Goal: Transaction & Acquisition: Book appointment/travel/reservation

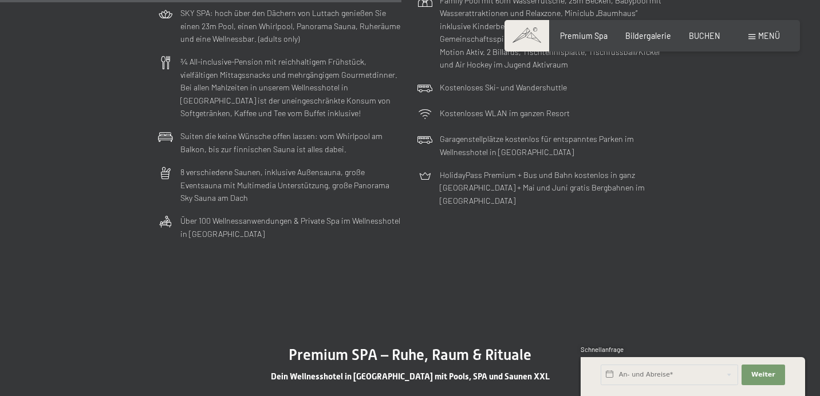
scroll to position [3197, 0]
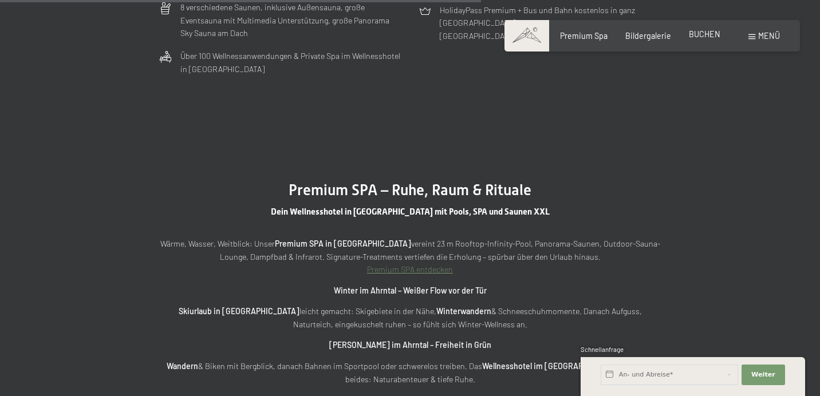
click at [713, 31] on span "BUCHEN" at bounding box center [704, 34] width 31 height 10
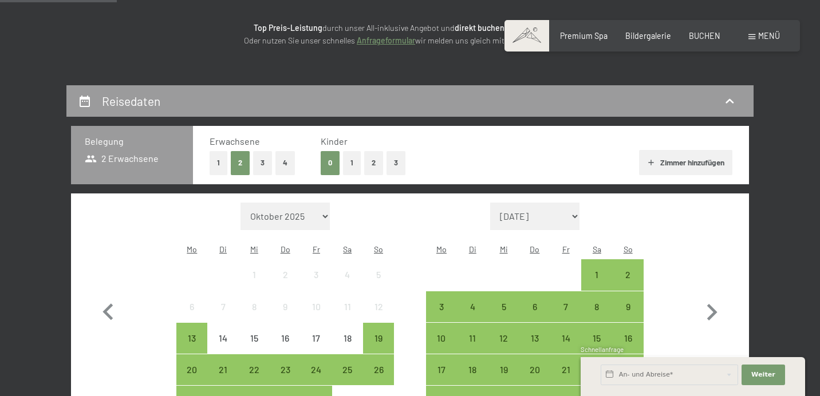
click at [370, 161] on button "2" at bounding box center [373, 162] width 19 height 23
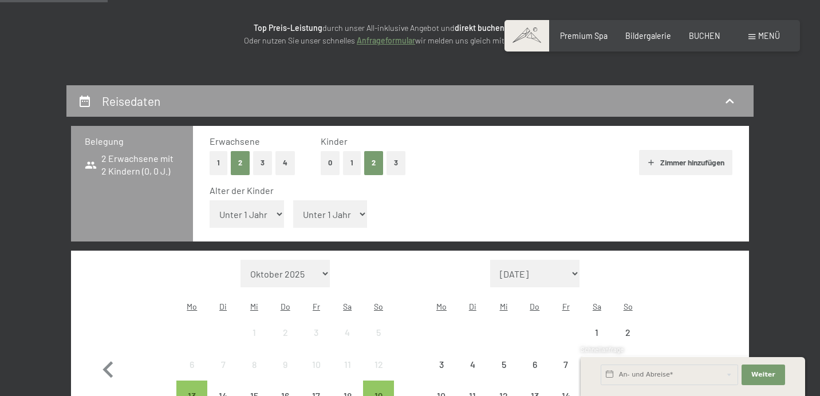
scroll to position [279, 0]
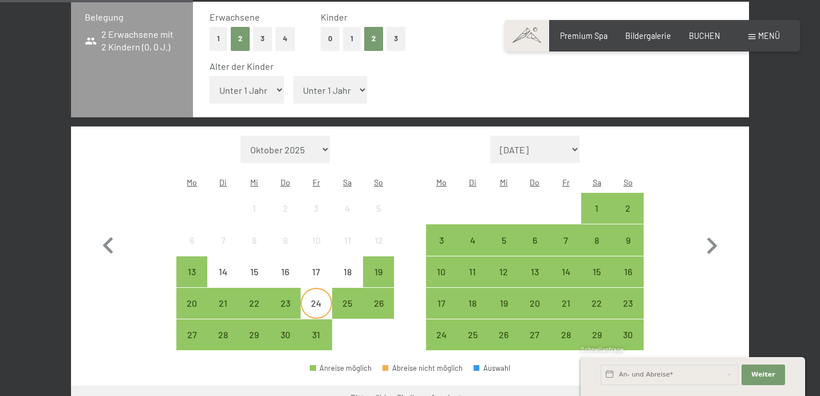
click at [313, 299] on div "24" at bounding box center [316, 313] width 29 height 29
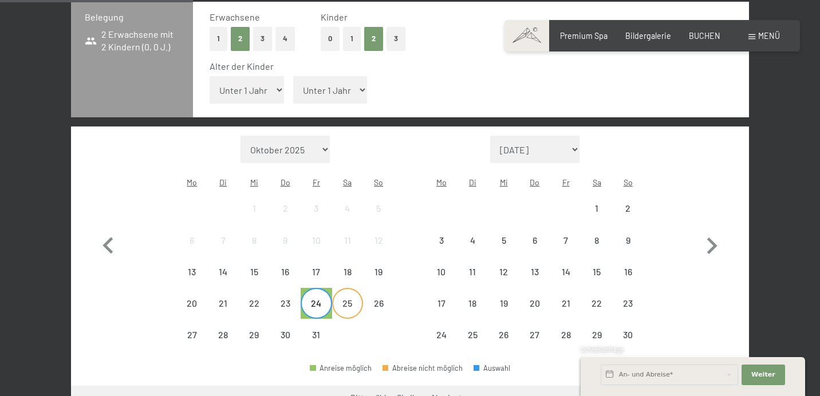
click at [348, 299] on div "25" at bounding box center [347, 313] width 29 height 29
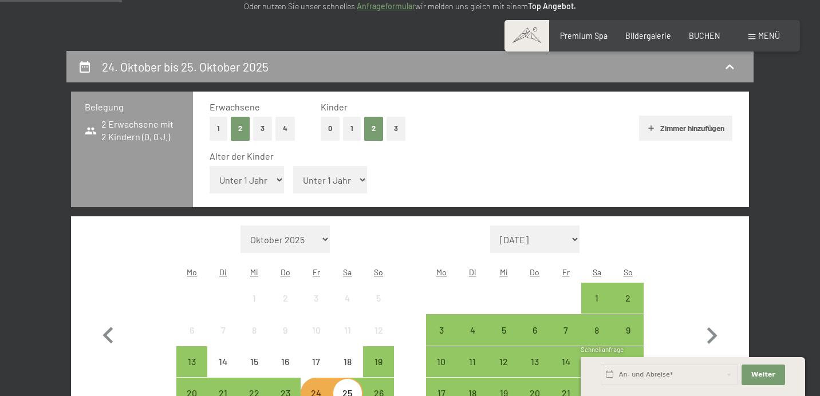
scroll to position [184, 0]
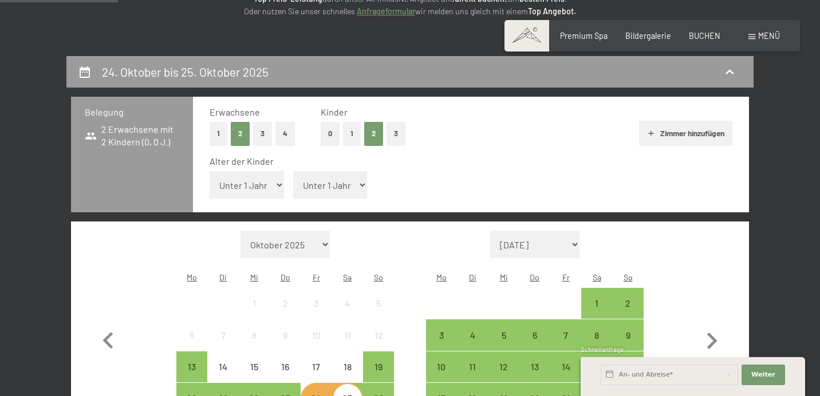
click at [373, 299] on div "5" at bounding box center [378, 313] width 29 height 29
click at [313, 331] on div "10" at bounding box center [316, 345] width 29 height 29
click at [372, 363] on div "19" at bounding box center [378, 377] width 29 height 29
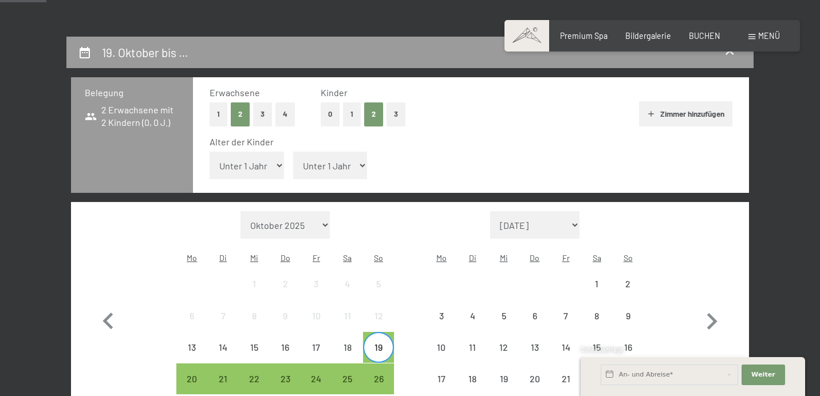
scroll to position [220, 0]
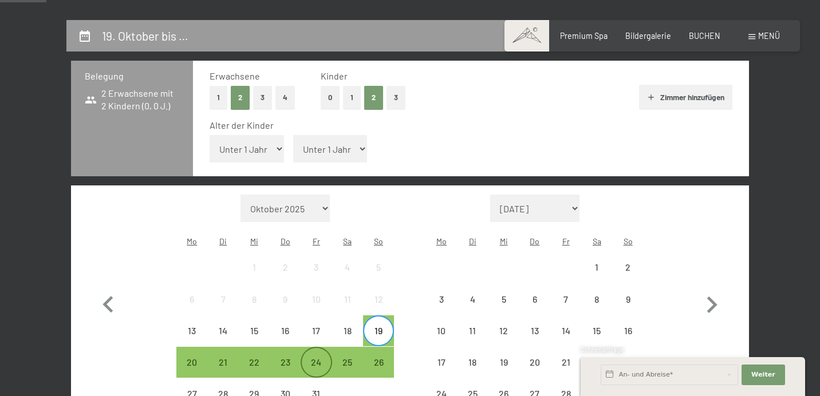
click at [314, 358] on div "24" at bounding box center [316, 372] width 29 height 29
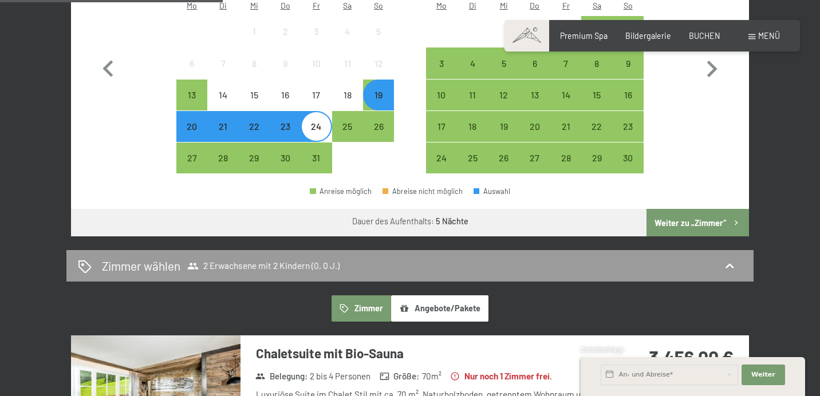
scroll to position [364, 0]
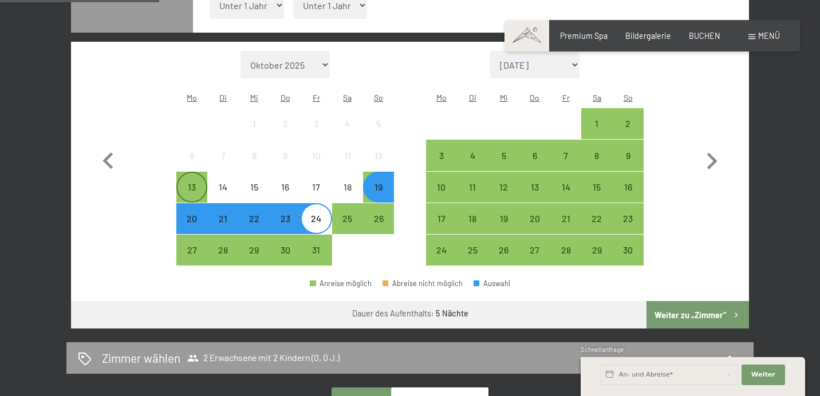
click at [195, 183] on div "13" at bounding box center [192, 197] width 29 height 29
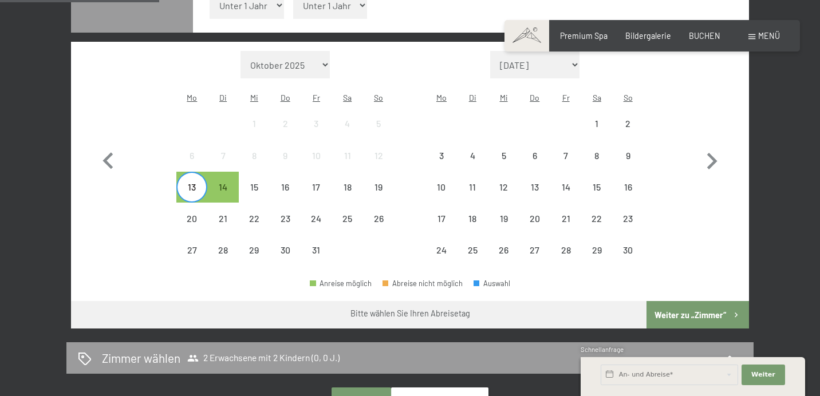
select select "2025-11-01"
select select "2025-12-01"
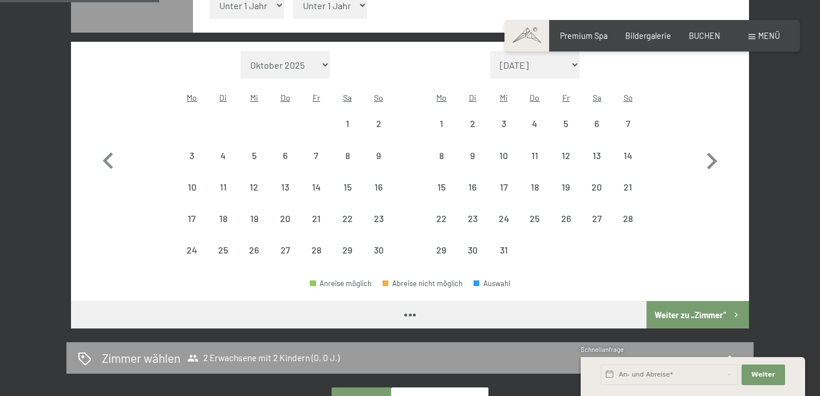
click at [292, 51] on div "Monat/Jahr Oktober 2025 November 2025 Dezember 2025 Januar 2026 Februar 2026 Mä…" at bounding box center [285, 158] width 218 height 215
select select "2025-11-01"
select select "2025-12-01"
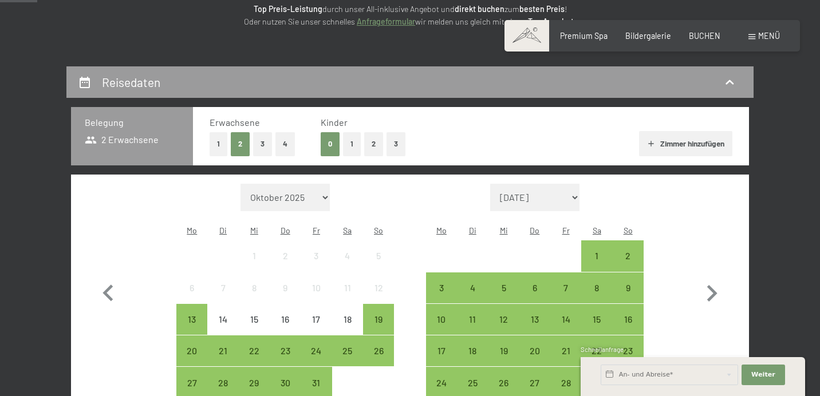
click at [373, 139] on button "2" at bounding box center [373, 143] width 19 height 23
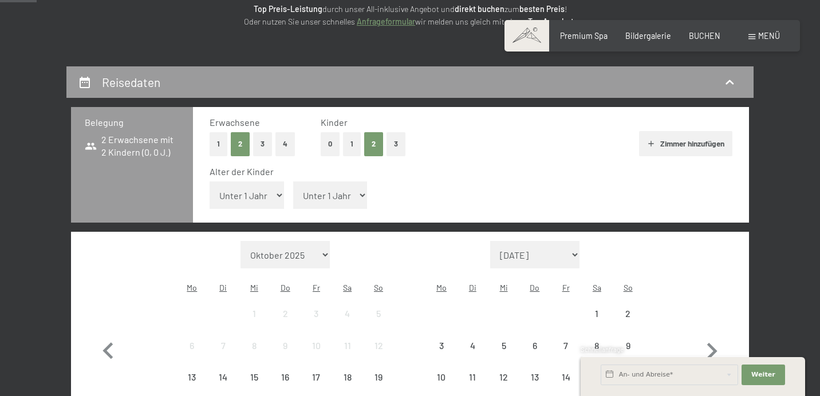
scroll to position [364, 0]
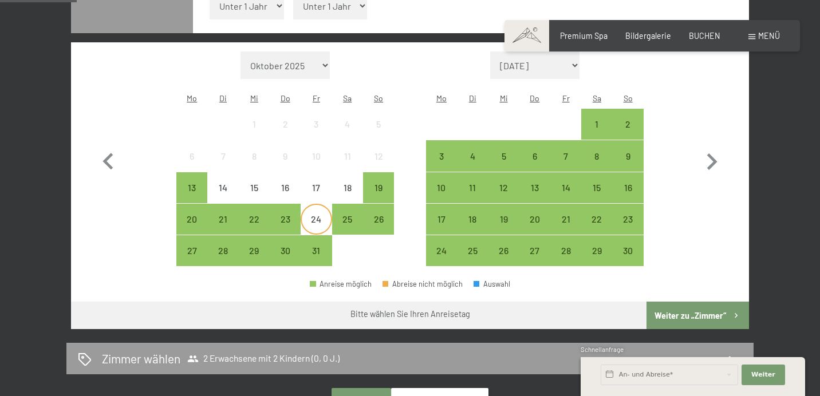
click at [310, 215] on div "24" at bounding box center [316, 229] width 29 height 29
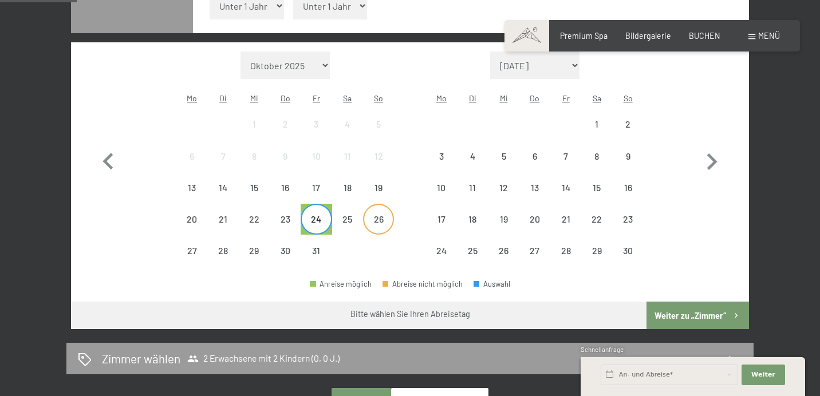
click at [367, 215] on div "26" at bounding box center [378, 229] width 29 height 29
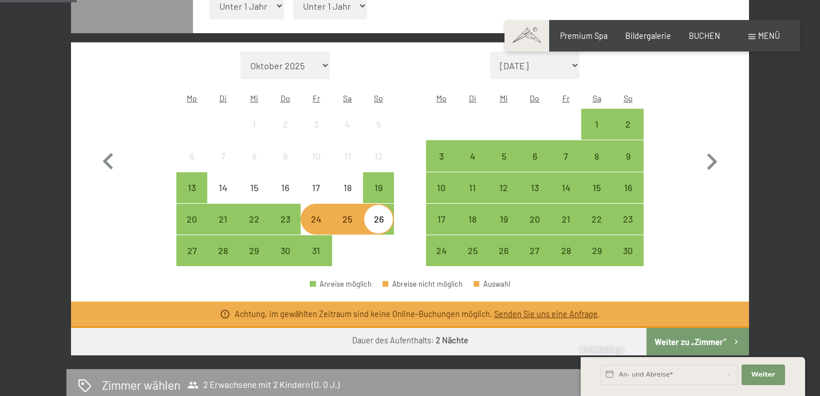
click at [354, 215] on div "25" at bounding box center [347, 229] width 29 height 29
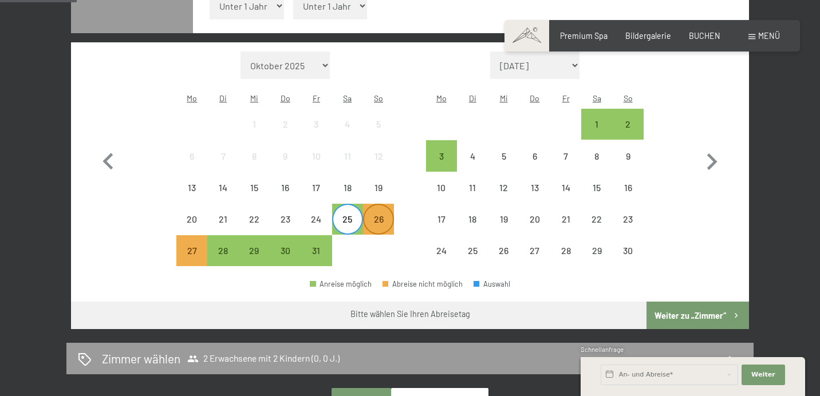
click at [379, 215] on div "26" at bounding box center [378, 229] width 29 height 29
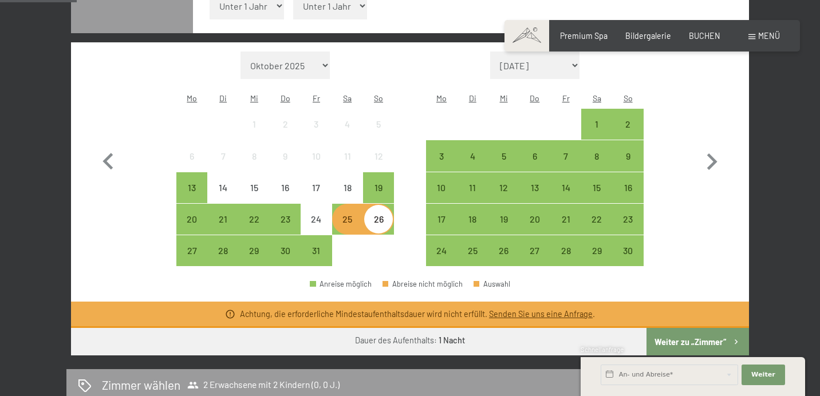
click at [691, 328] on button "Weiter zu „Zimmer“" at bounding box center [698, 341] width 103 height 27
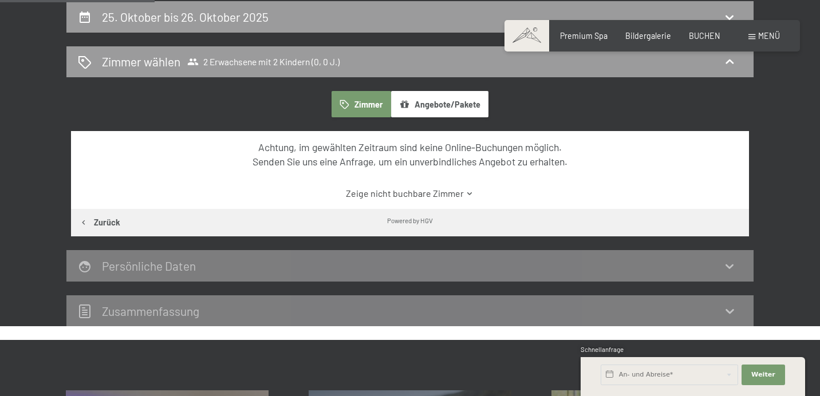
click at [362, 107] on button "Zimmer" at bounding box center [362, 104] width 60 height 26
click at [251, 12] on h2 "[DATE] bis [DATE]" at bounding box center [185, 17] width 167 height 14
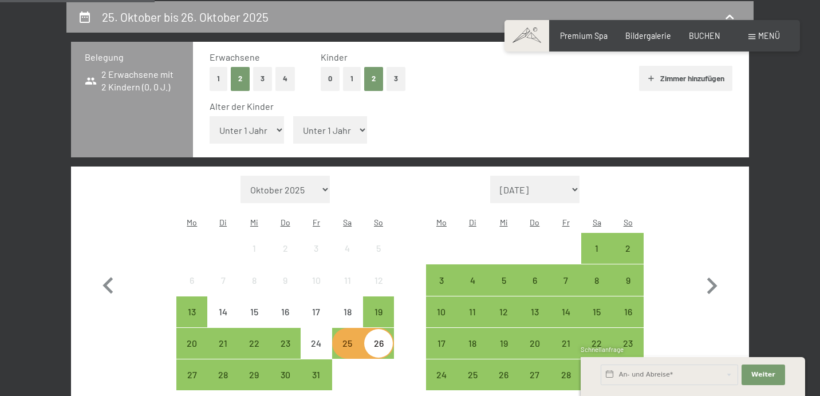
click at [347, 339] on div "25" at bounding box center [347, 353] width 29 height 29
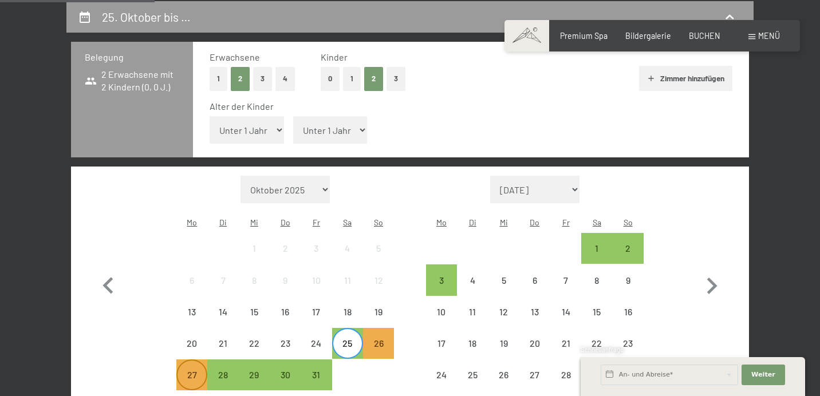
click at [196, 371] on div "27" at bounding box center [192, 385] width 29 height 29
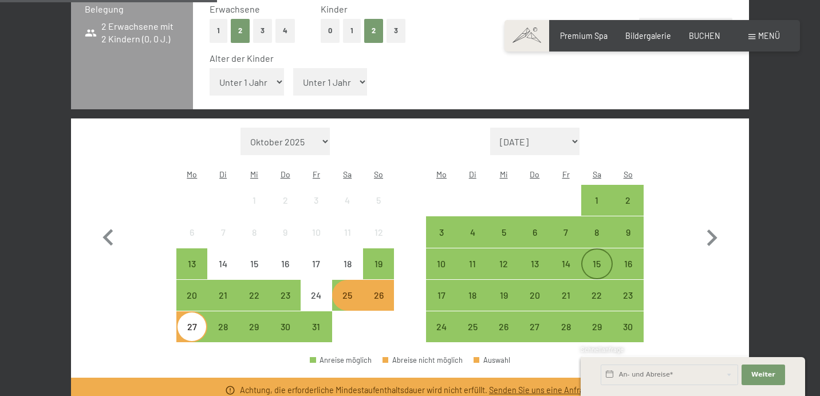
scroll to position [343, 0]
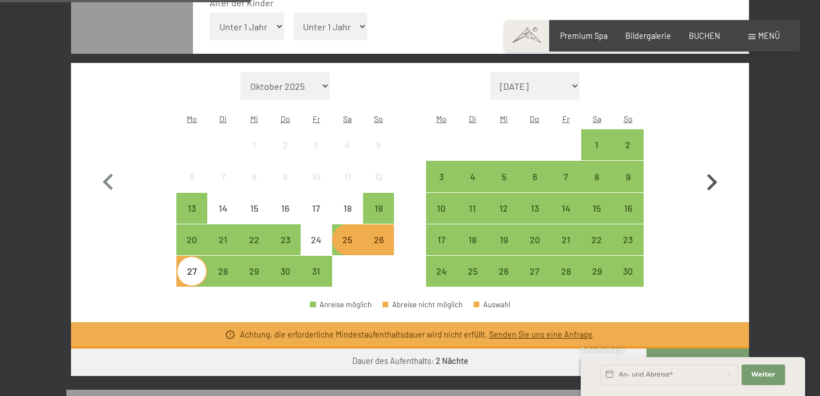
click at [714, 166] on icon "button" at bounding box center [711, 182] width 33 height 33
select select "2025-11-01"
select select "2025-12-01"
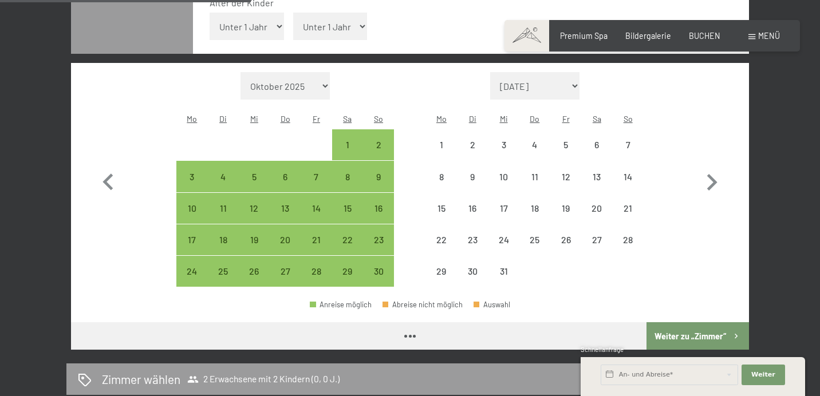
select select "2025-11-01"
select select "2025-12-01"
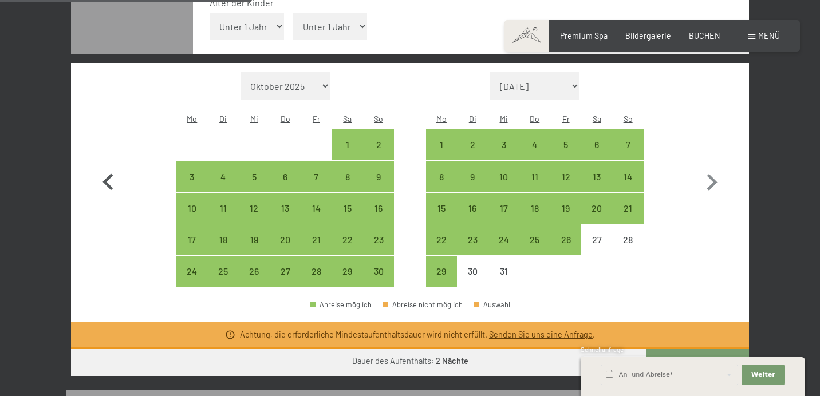
click at [118, 166] on icon "button" at bounding box center [108, 182] width 33 height 33
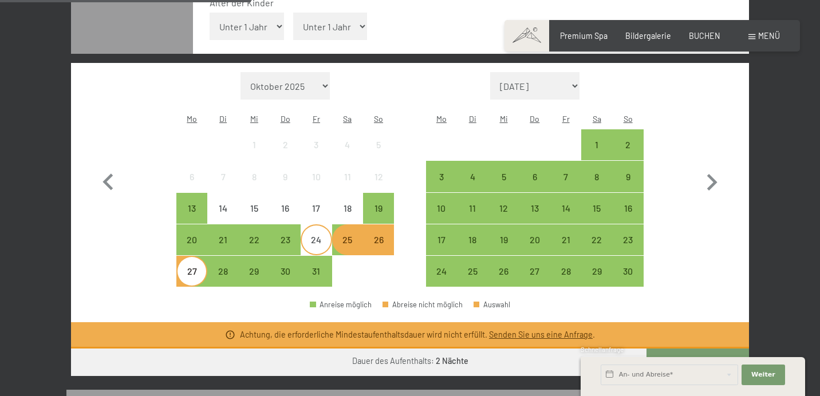
click at [325, 235] on div "24" at bounding box center [316, 249] width 29 height 29
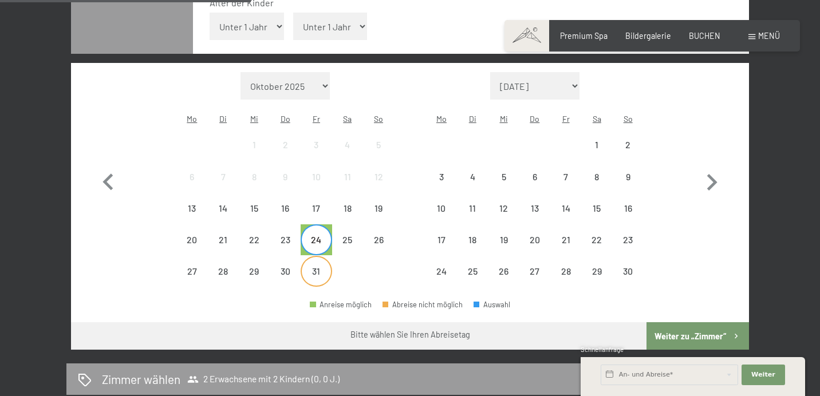
click at [321, 267] on div "31" at bounding box center [316, 281] width 29 height 29
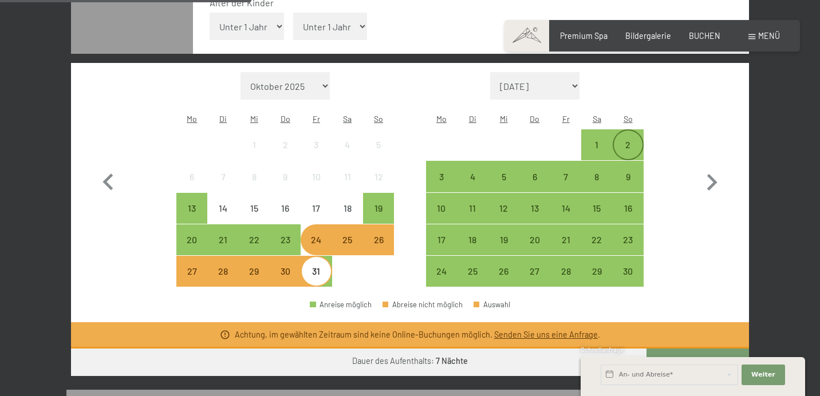
click at [628, 140] on div "2" at bounding box center [628, 154] width 29 height 29
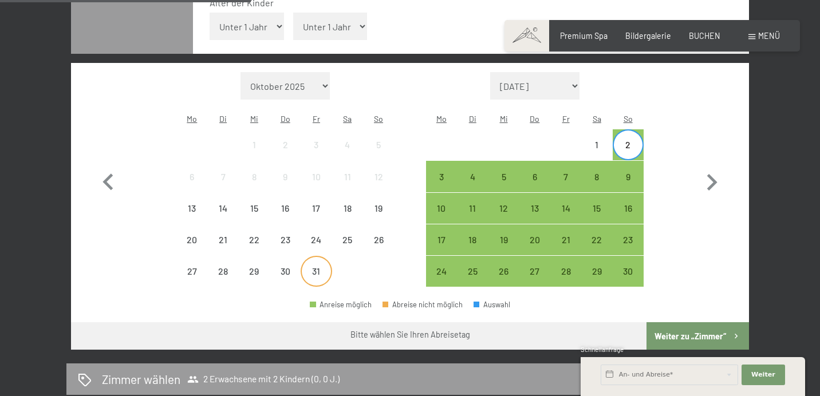
click at [322, 267] on div "31" at bounding box center [316, 281] width 29 height 29
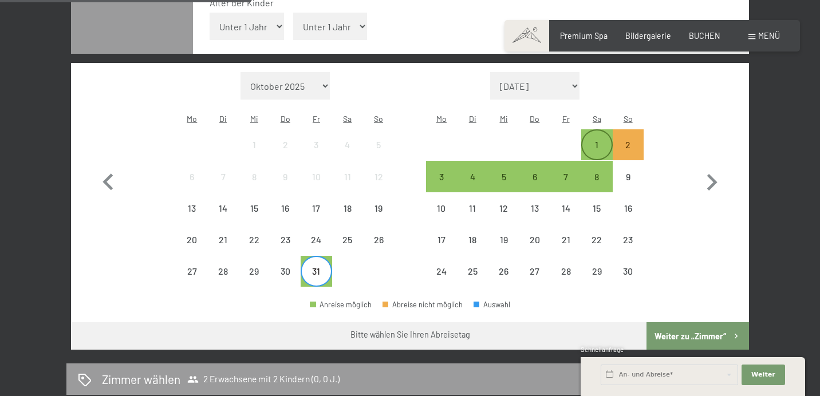
click at [601, 140] on div "1" at bounding box center [596, 154] width 29 height 29
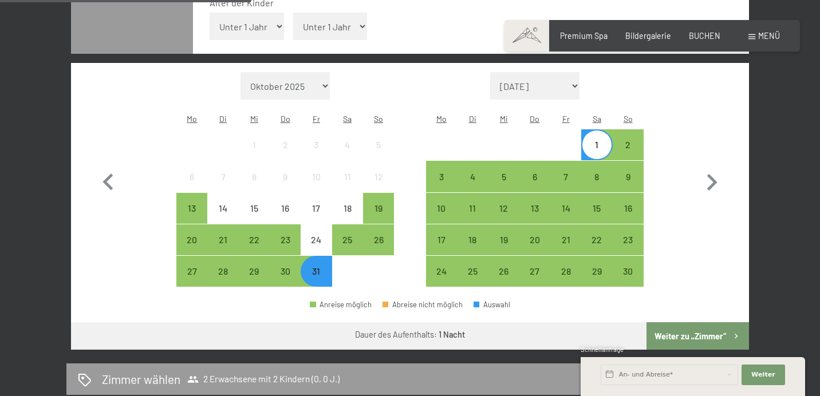
click at [688, 322] on button "Weiter zu „Zimmer“" at bounding box center [698, 335] width 103 height 27
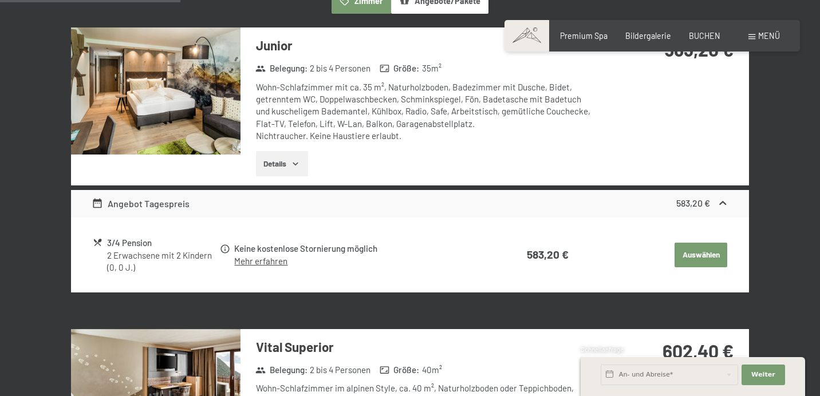
scroll to position [239, 0]
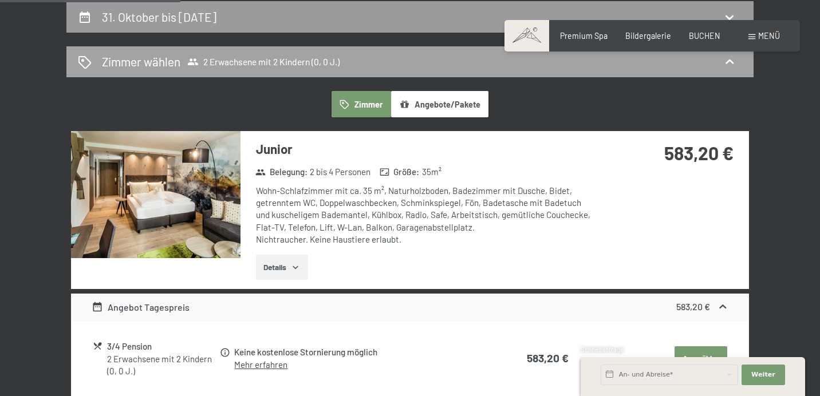
click at [371, 53] on div "Zimmer wählen 2 Erwachsene mit 2 Kindern (0, 0 J.)" at bounding box center [410, 61] width 664 height 17
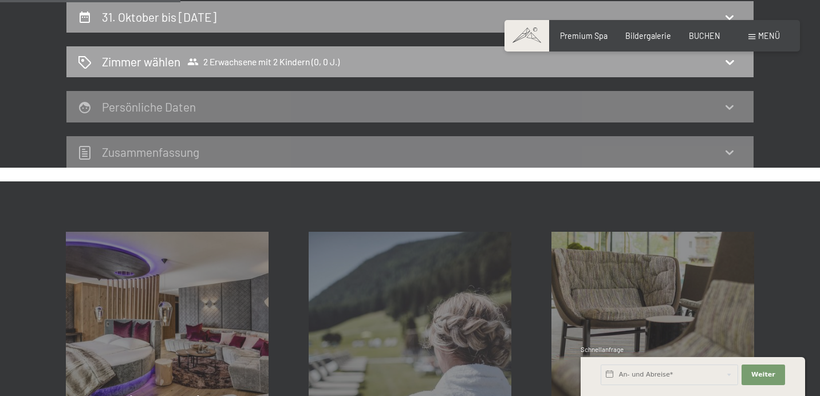
click at [319, 58] on span "2 Erwachsene mit 2 Kindern (0, 0 J.)" at bounding box center [263, 61] width 152 height 11
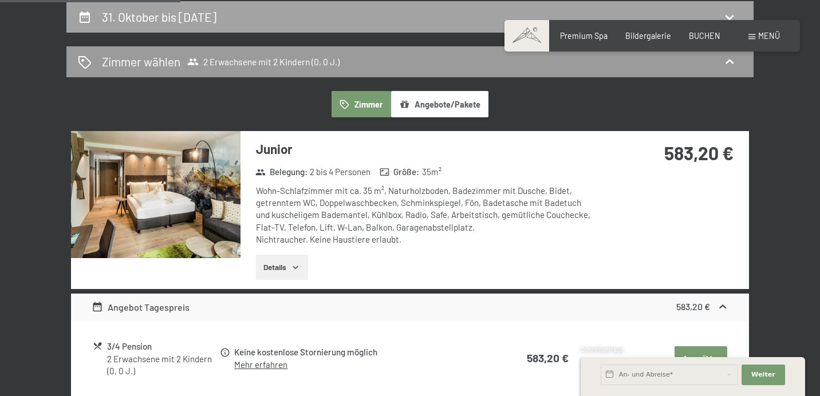
click at [288, 18] on div "31. Oktober bis 1. November 2025" at bounding box center [410, 17] width 664 height 17
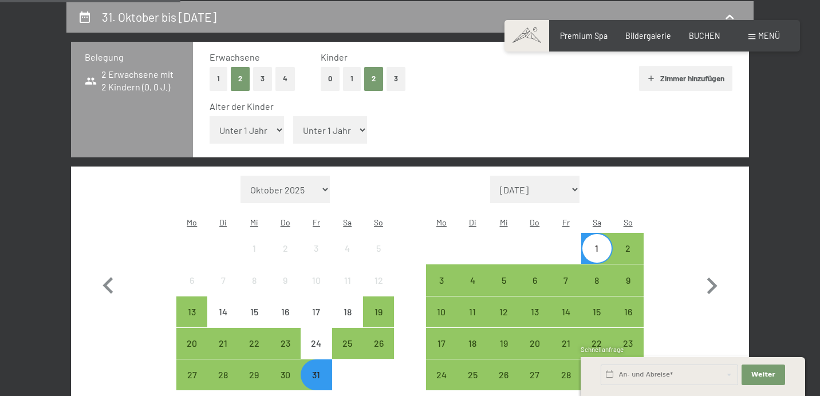
select select "9"
select select "12"
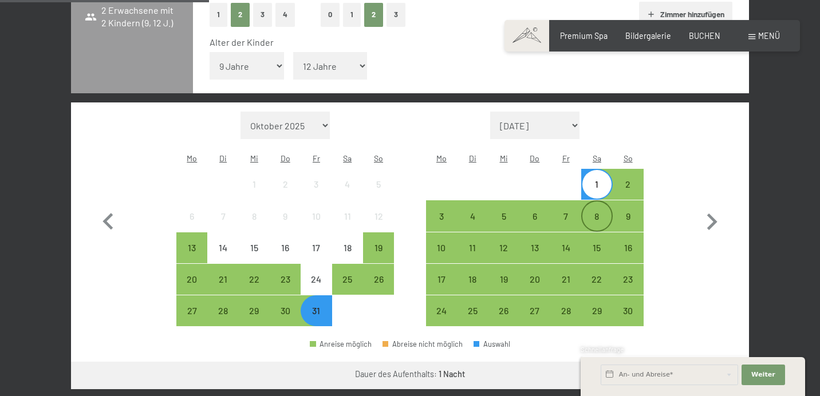
scroll to position [350, 0]
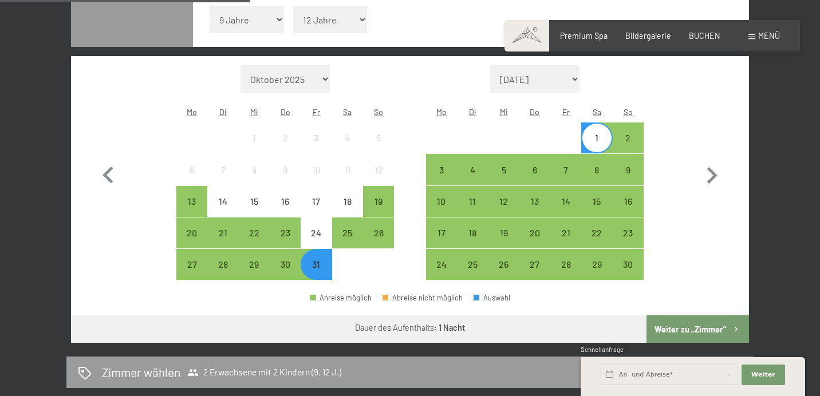
click at [669, 316] on button "Weiter zu „Zimmer“" at bounding box center [698, 329] width 103 height 27
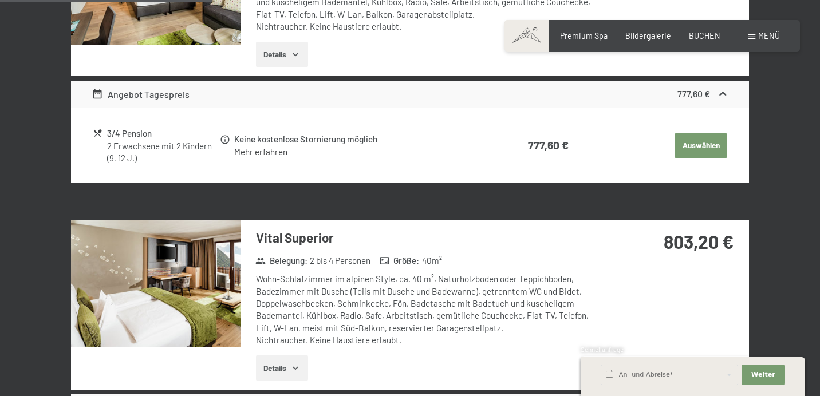
scroll to position [494, 0]
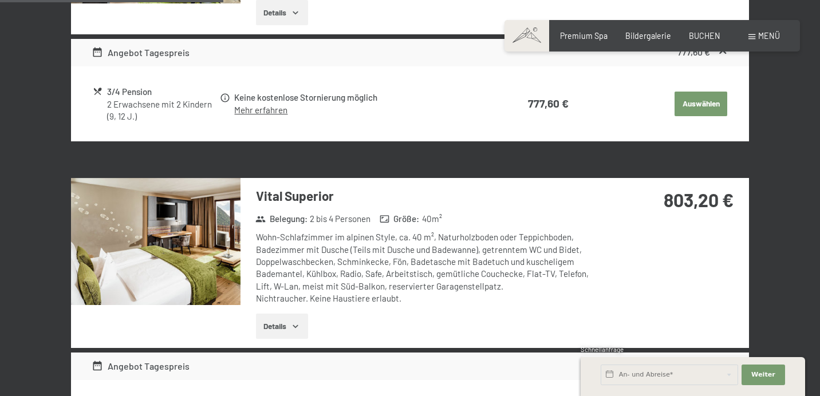
click at [287, 323] on button "Details" at bounding box center [282, 326] width 52 height 25
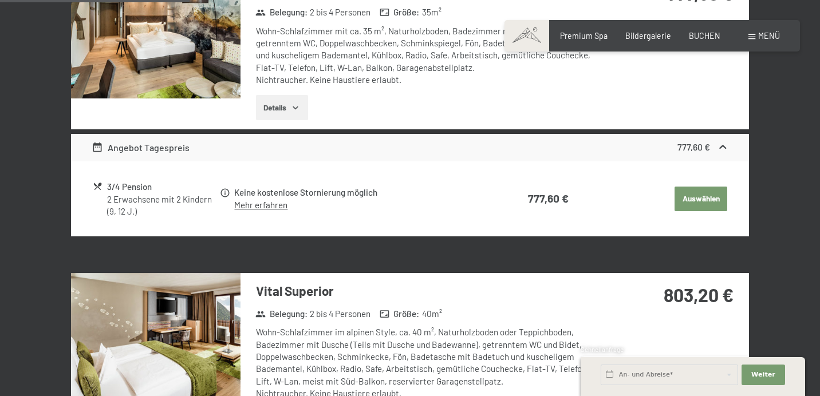
scroll to position [458, 0]
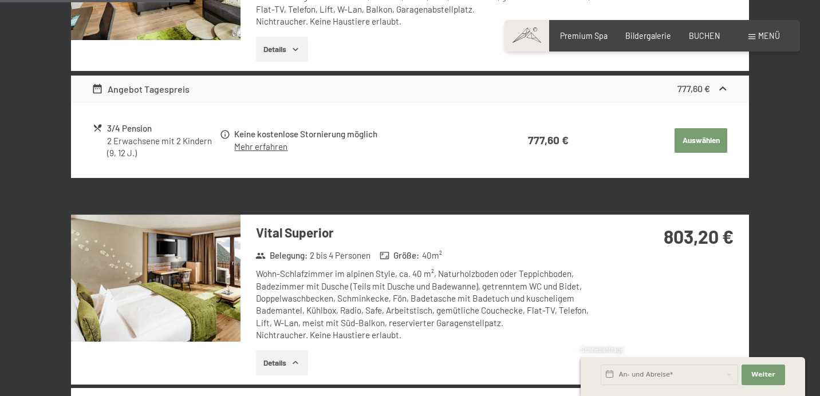
click at [199, 298] on img at bounding box center [156, 278] width 170 height 127
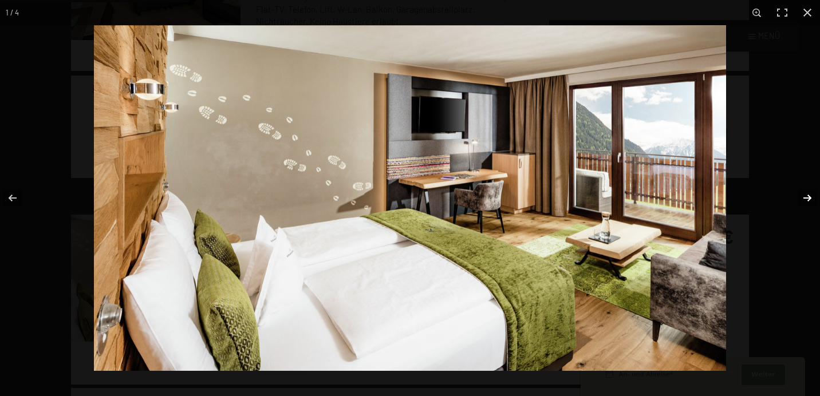
click at [804, 197] on button "button" at bounding box center [800, 198] width 40 height 57
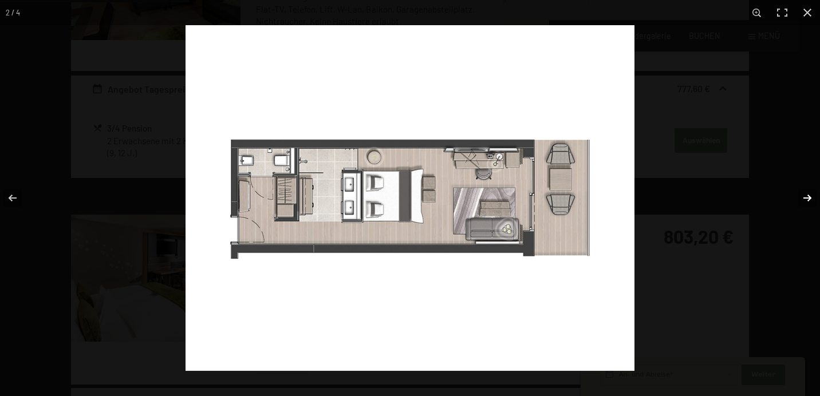
click at [804, 197] on button "button" at bounding box center [800, 198] width 40 height 57
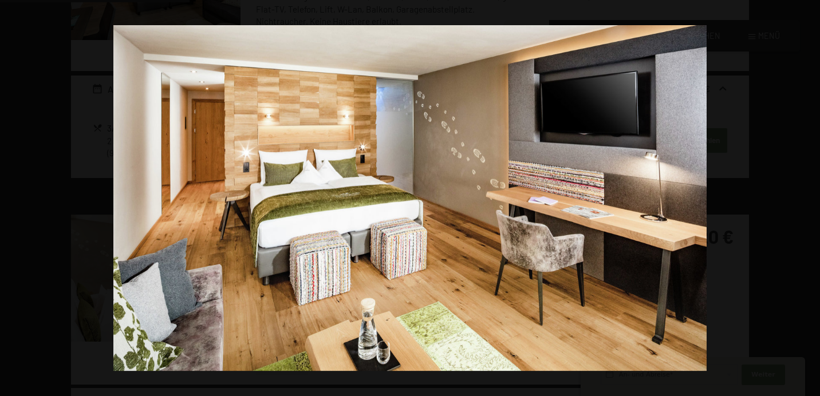
click at [14, 191] on button "button" at bounding box center [20, 198] width 40 height 57
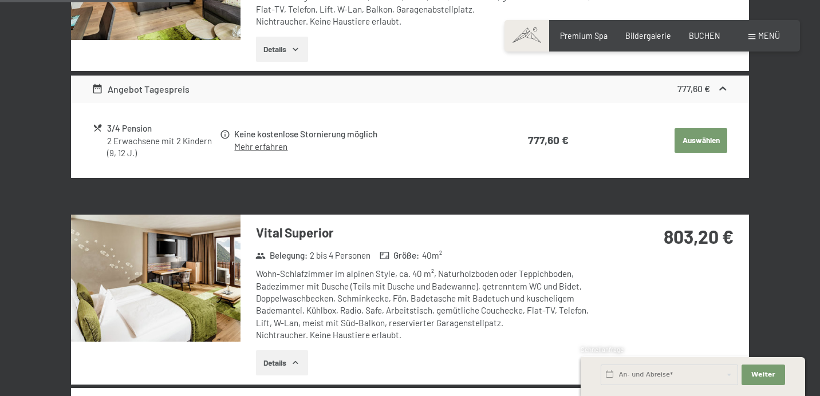
click at [0, 0] on button "button" at bounding box center [0, 0] width 0 height 0
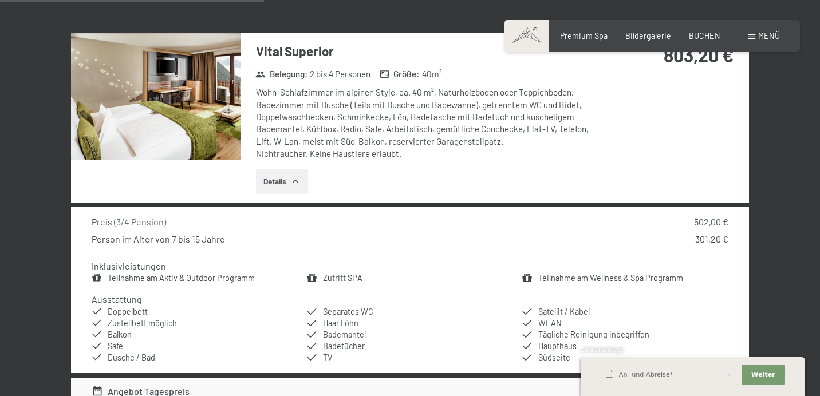
scroll to position [190, 0]
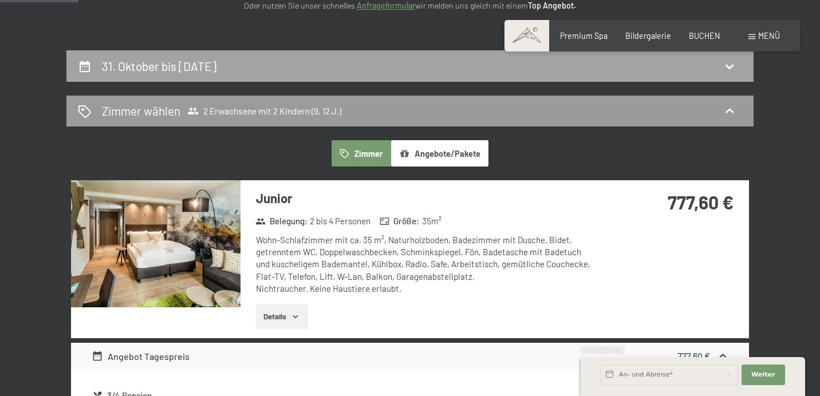
click at [214, 59] on h2 "31. Oktober bis 1. November 2025" at bounding box center [159, 66] width 115 height 14
select select "9"
select select "12"
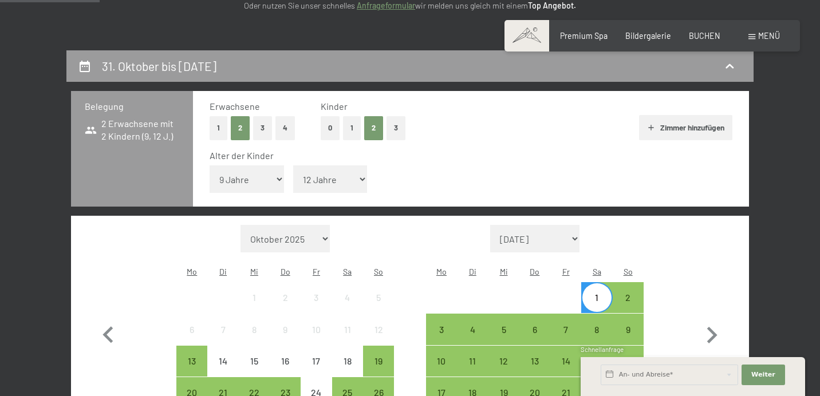
scroll to position [239, 0]
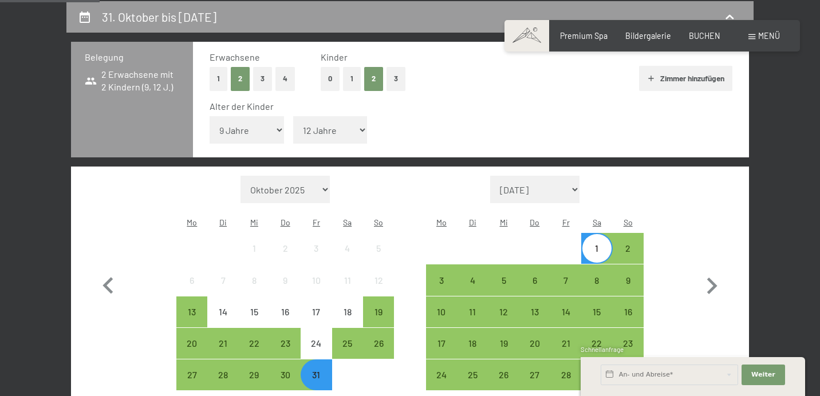
click at [354, 360] on div at bounding box center [347, 375] width 31 height 31
click at [342, 339] on div "25" at bounding box center [347, 353] width 29 height 29
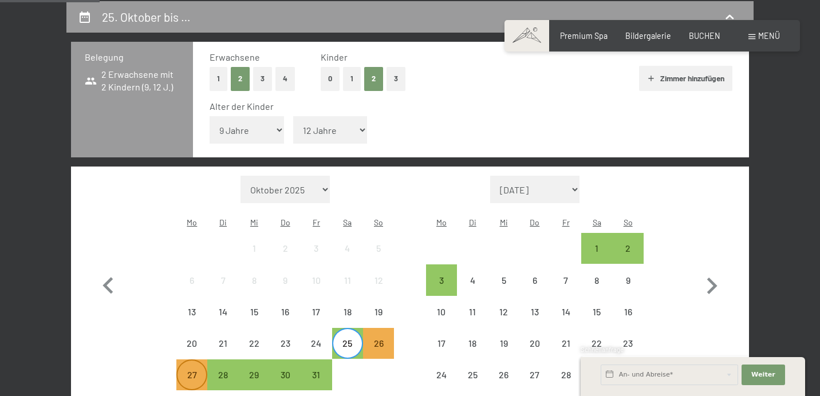
click at [186, 371] on div "27" at bounding box center [192, 385] width 29 height 29
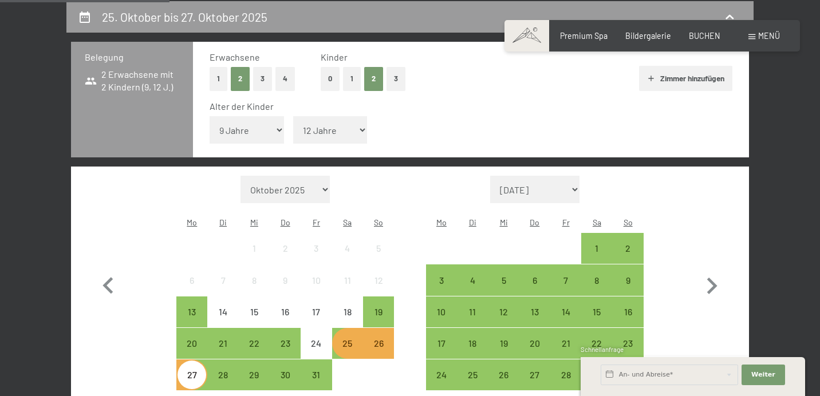
scroll to position [337, 0]
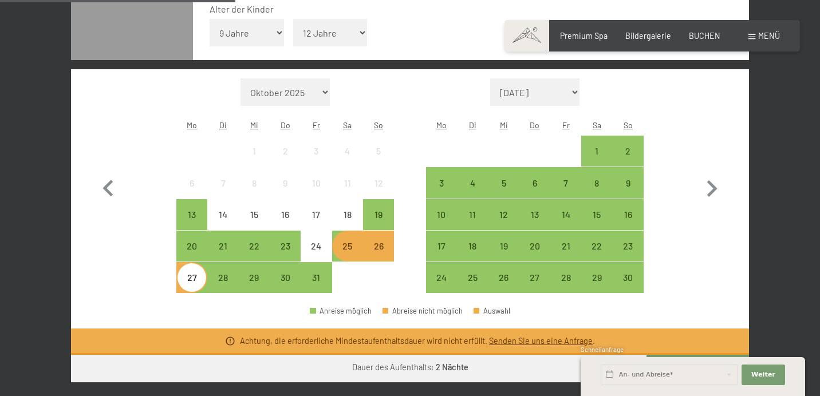
click at [664, 355] on button "Weiter zu „Zimmer“" at bounding box center [698, 368] width 103 height 27
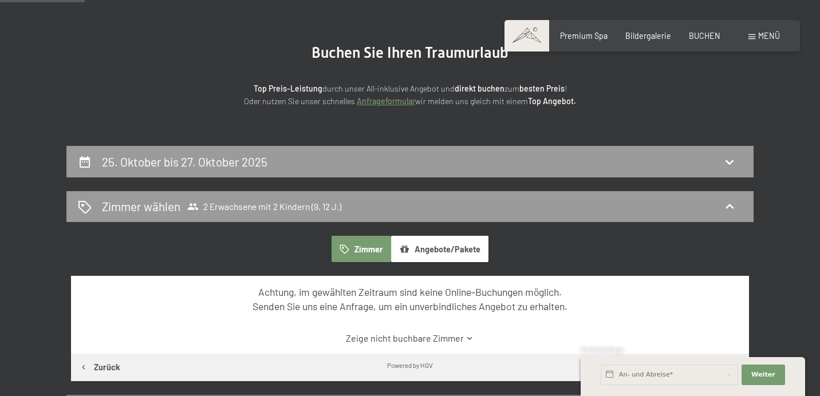
scroll to position [93, 0]
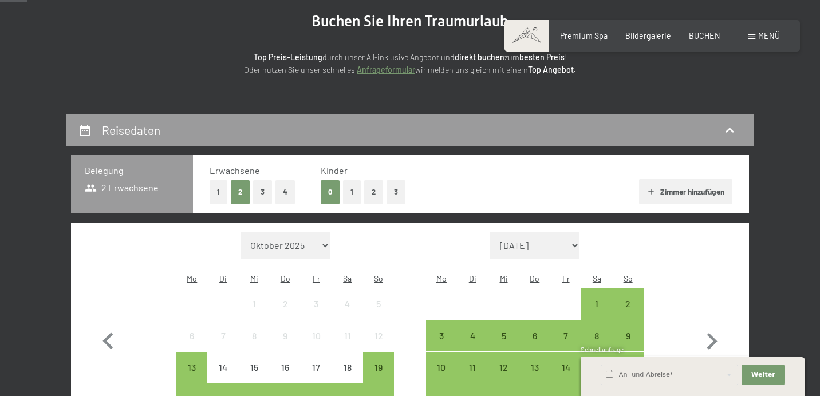
click at [372, 191] on button "2" at bounding box center [373, 191] width 19 height 23
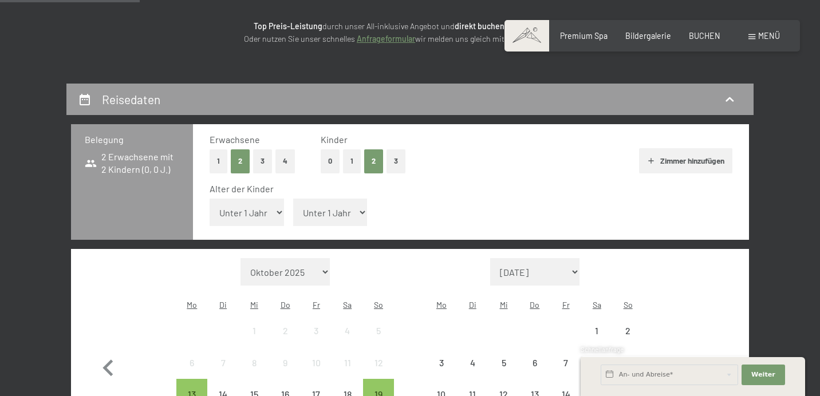
scroll to position [232, 0]
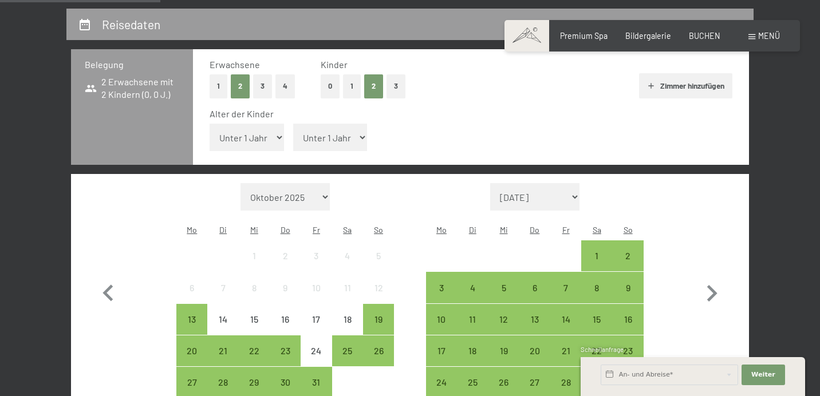
select select "12"
select select "9"
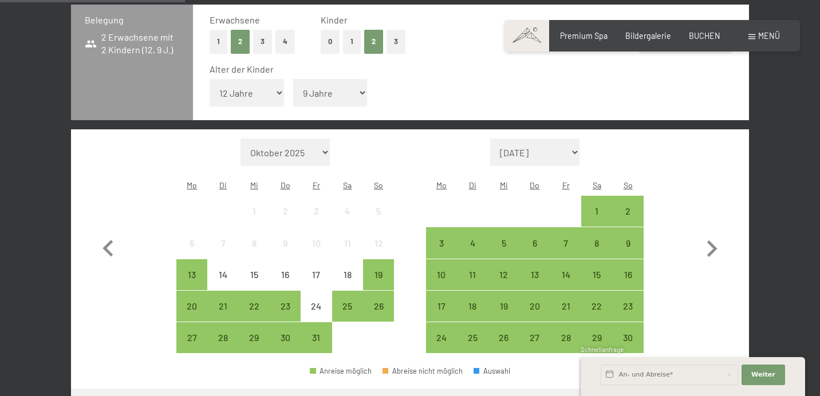
scroll to position [299, 0]
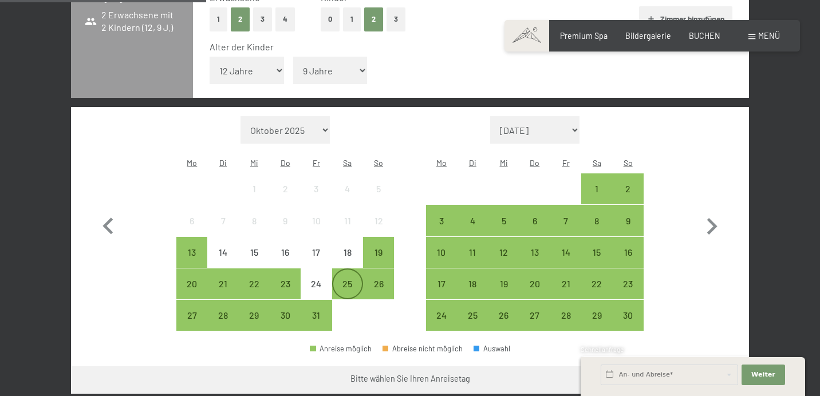
click at [345, 279] on div "25" at bounding box center [347, 293] width 29 height 29
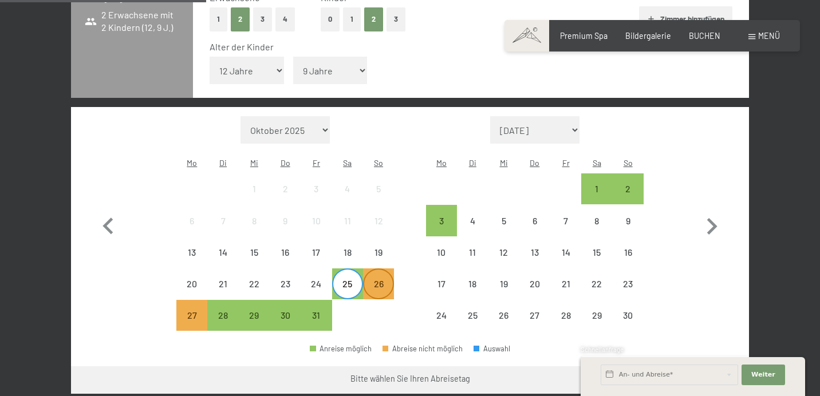
click at [380, 279] on div "26" at bounding box center [378, 293] width 29 height 29
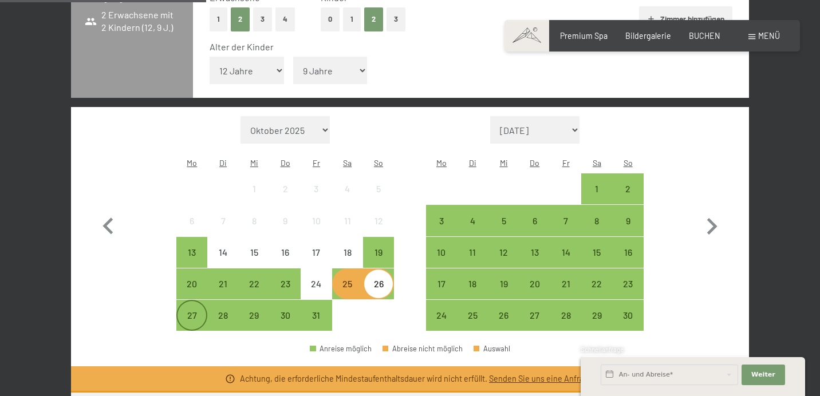
click at [186, 311] on div "27" at bounding box center [192, 325] width 29 height 29
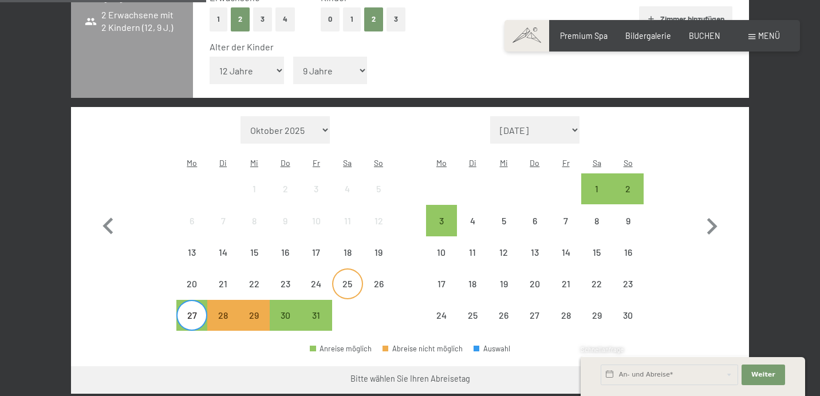
click at [349, 279] on div "25" at bounding box center [347, 293] width 29 height 29
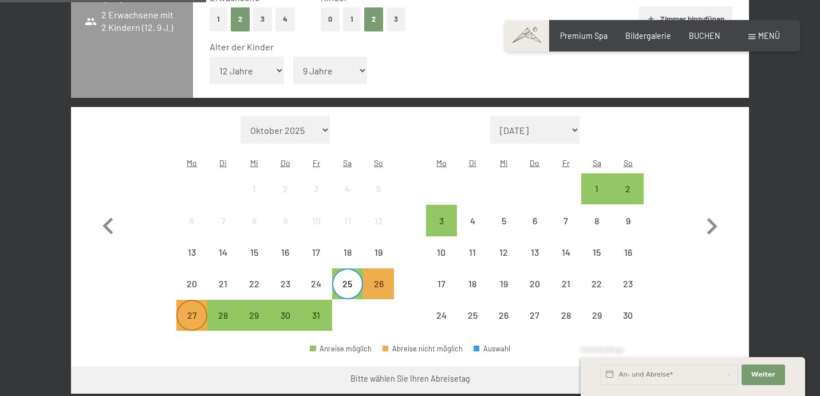
click at [198, 311] on div "27" at bounding box center [192, 325] width 29 height 29
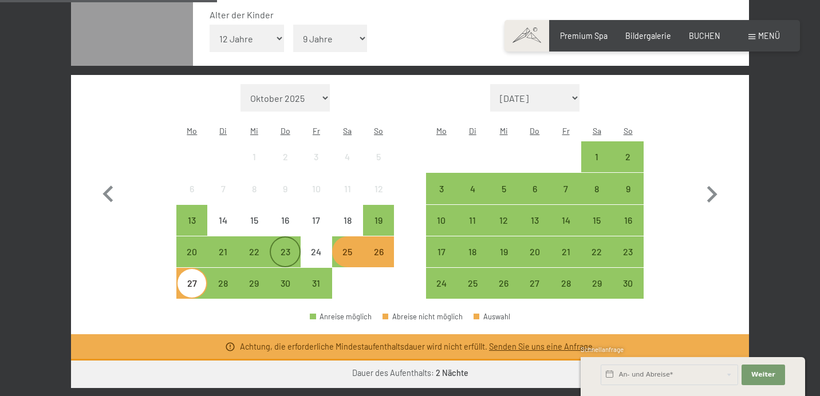
scroll to position [358, 0]
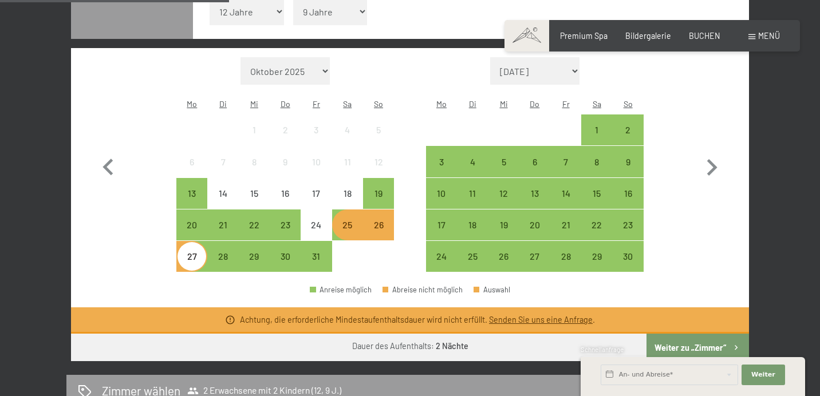
click at [349, 220] on div "25" at bounding box center [347, 234] width 29 height 29
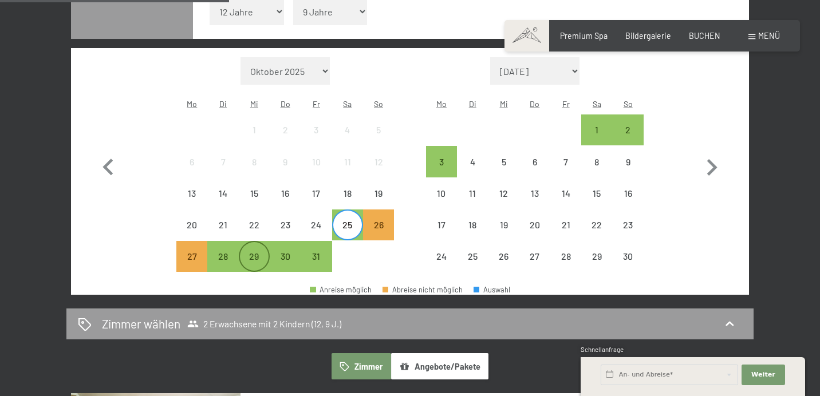
click at [253, 252] on div "29" at bounding box center [254, 266] width 29 height 29
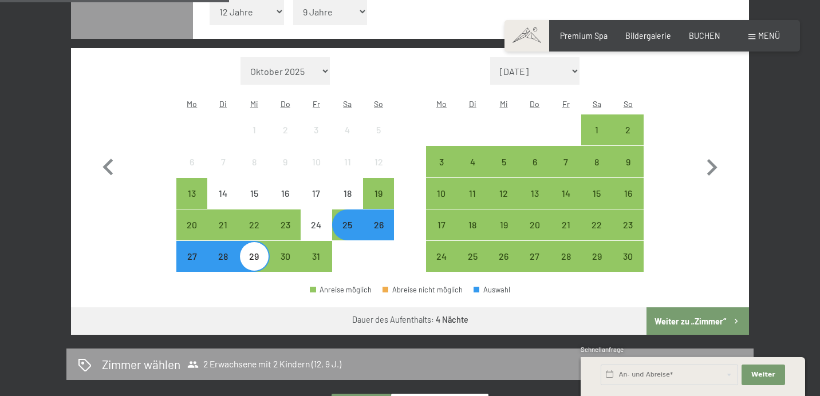
click at [350, 220] on div "25" at bounding box center [347, 234] width 29 height 29
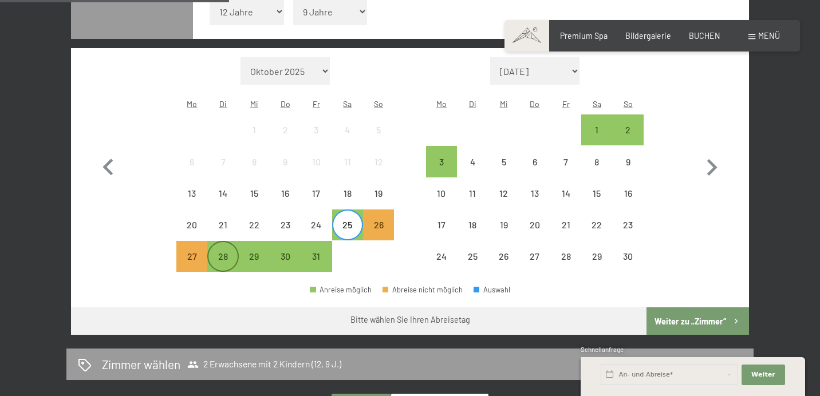
click at [231, 252] on div "28" at bounding box center [222, 266] width 29 height 29
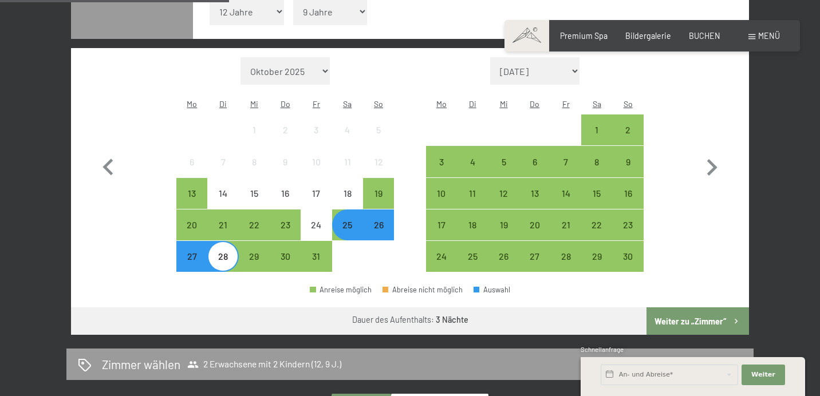
click at [353, 220] on div "25" at bounding box center [347, 234] width 29 height 29
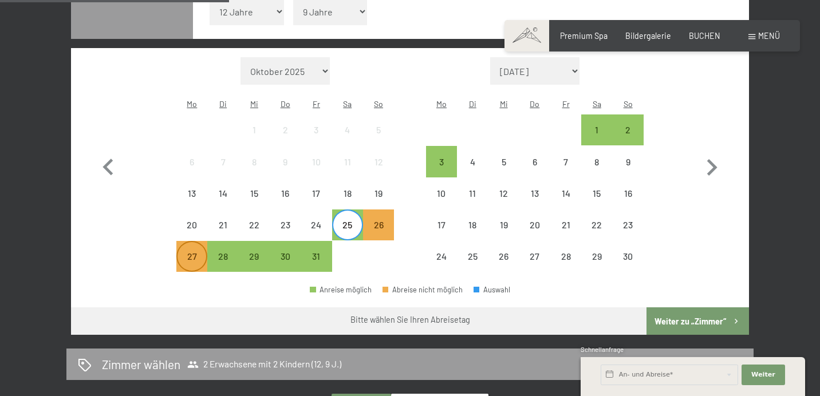
click at [197, 252] on div "27" at bounding box center [192, 266] width 29 height 29
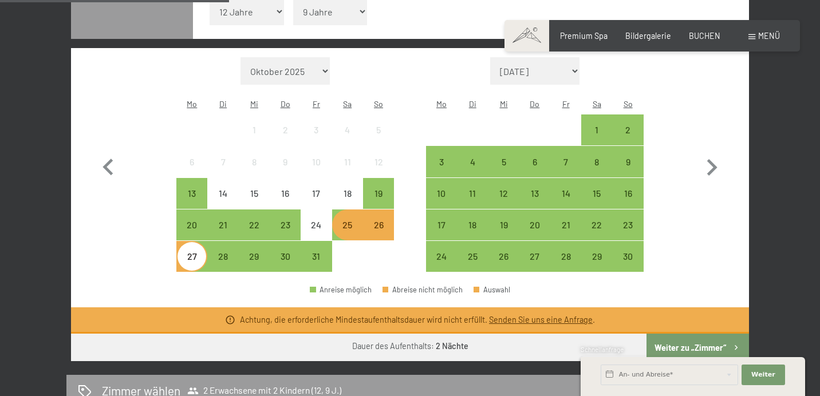
click at [346, 220] on div "25" at bounding box center [347, 234] width 29 height 29
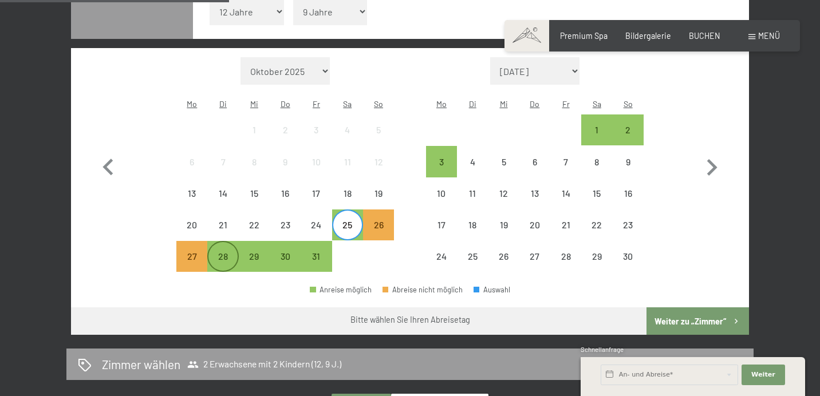
click at [227, 252] on div "28" at bounding box center [222, 266] width 29 height 29
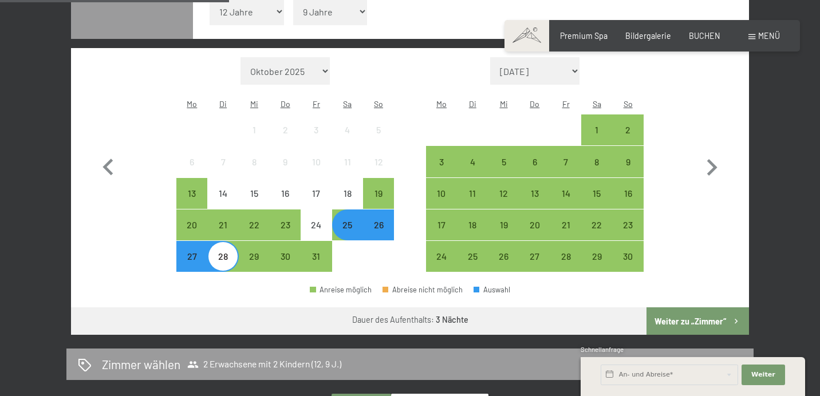
click at [677, 308] on button "Weiter zu „Zimmer“" at bounding box center [698, 321] width 103 height 27
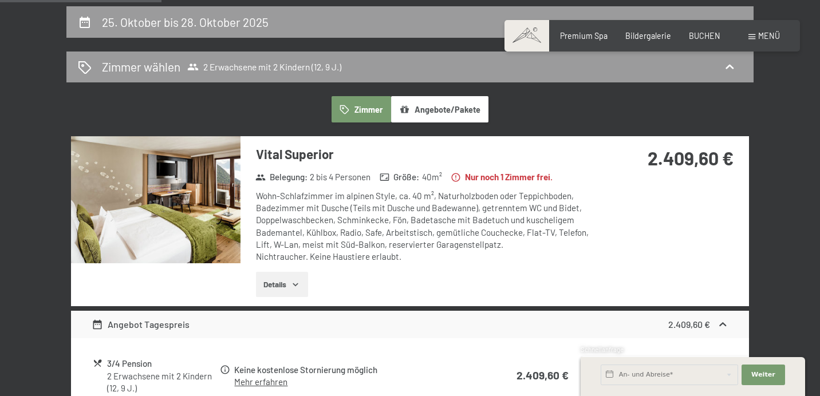
scroll to position [391, 0]
